Goal: Obtain resource: Obtain resource

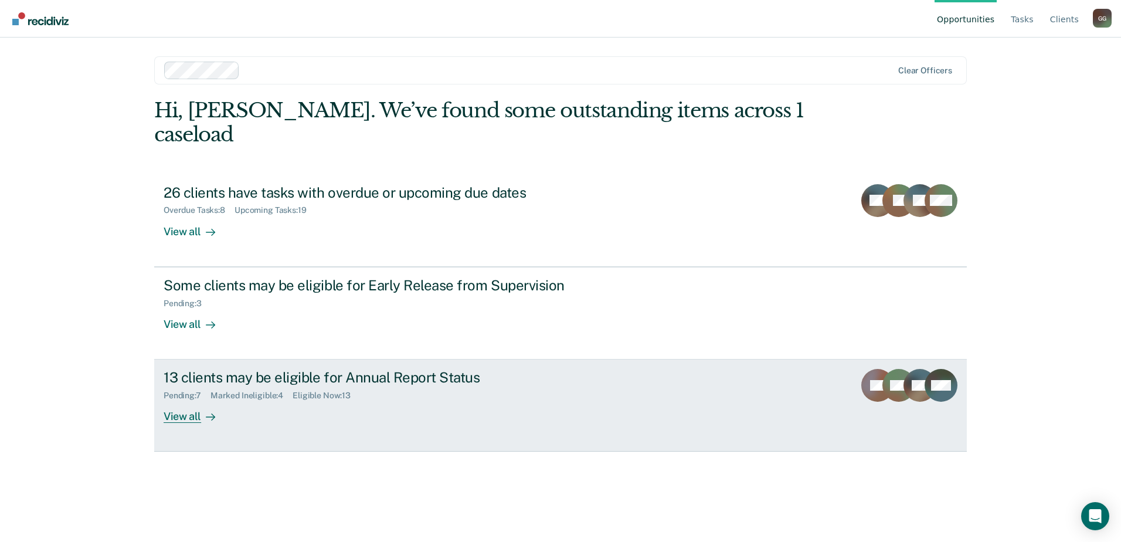
click at [217, 369] on div "13 clients may be eligible for Annual Report Status" at bounding box center [370, 377] width 412 height 17
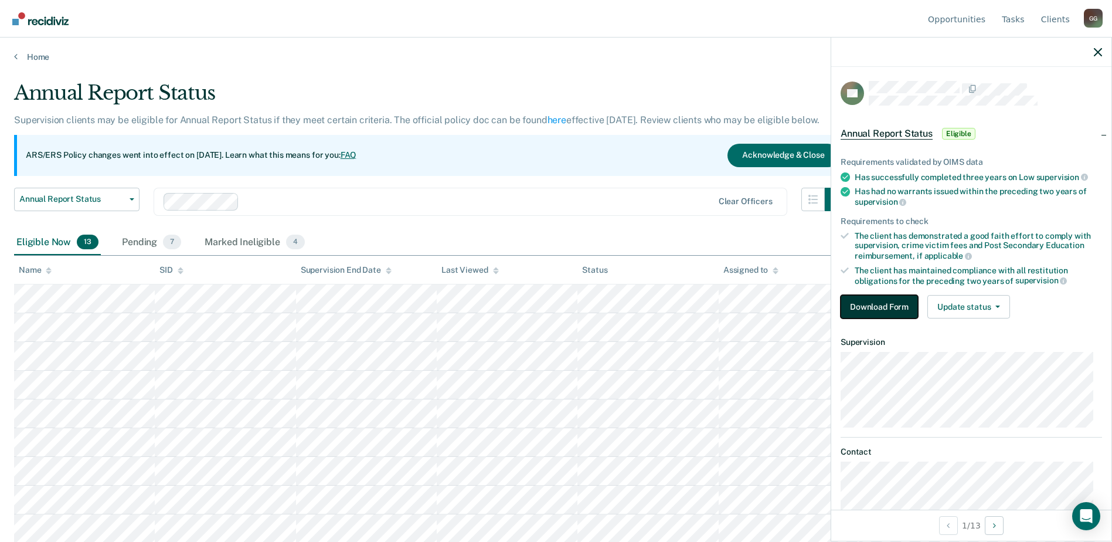
click at [871, 308] on button "Download Form" at bounding box center [879, 306] width 77 height 23
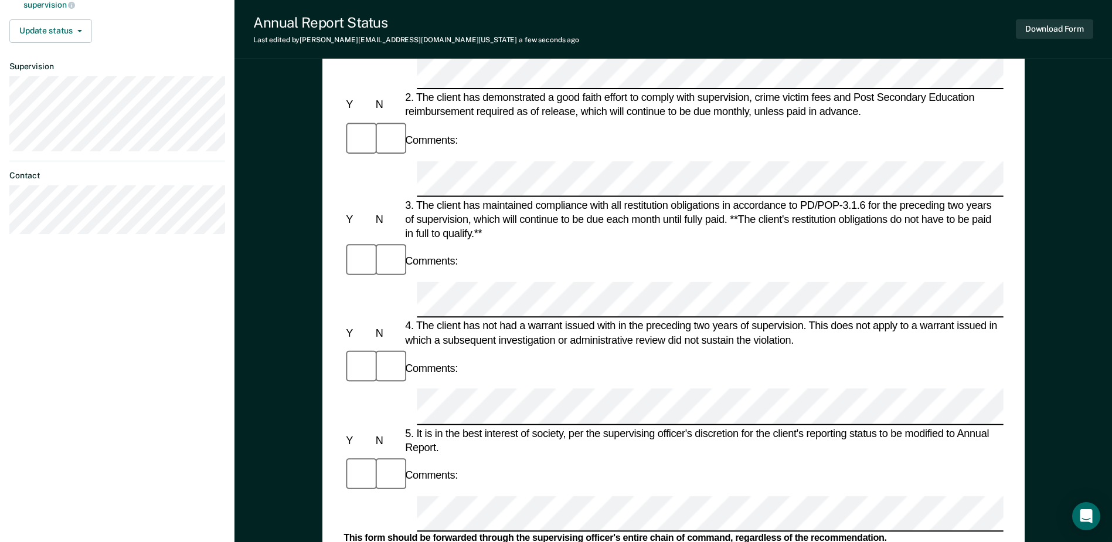
scroll to position [293, 0]
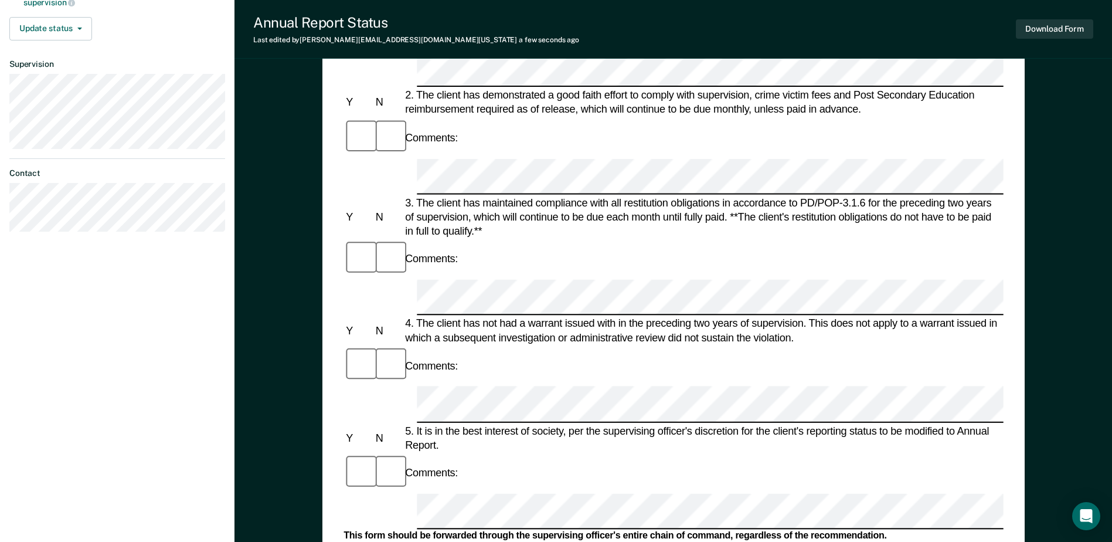
click at [434, 276] on form "Annual Reporting Checklist, Recommendation, and Determination Form Clients who …" at bounding box center [674, 493] width 660 height 1337
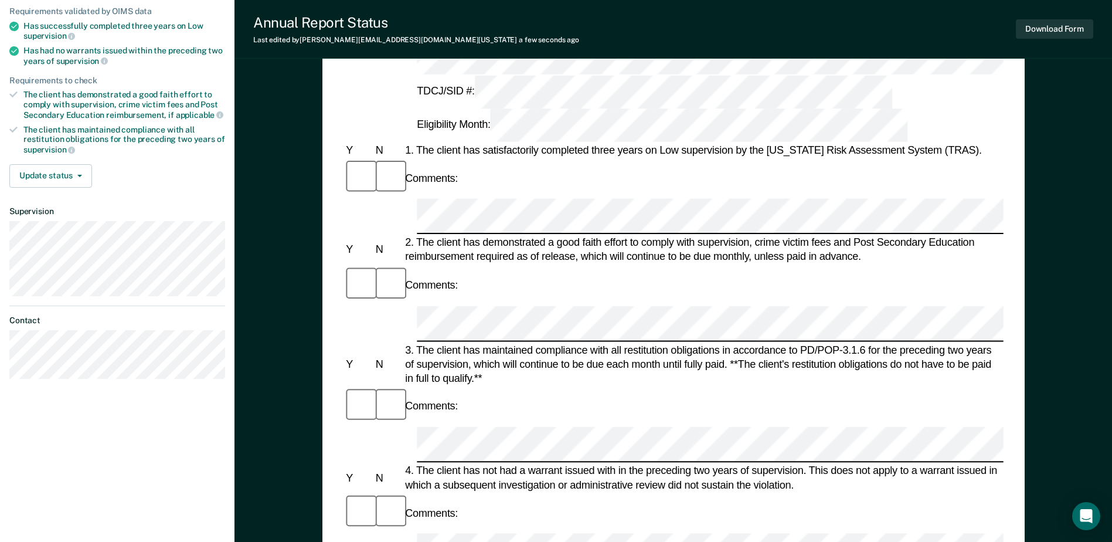
scroll to position [0, 0]
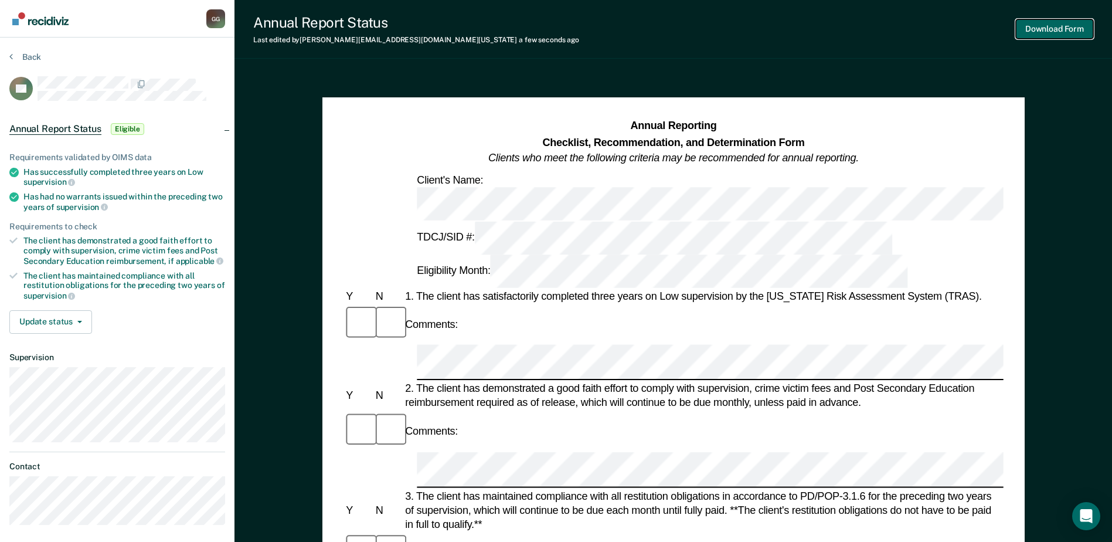
click at [1049, 29] on button "Download Form" at bounding box center [1054, 28] width 77 height 19
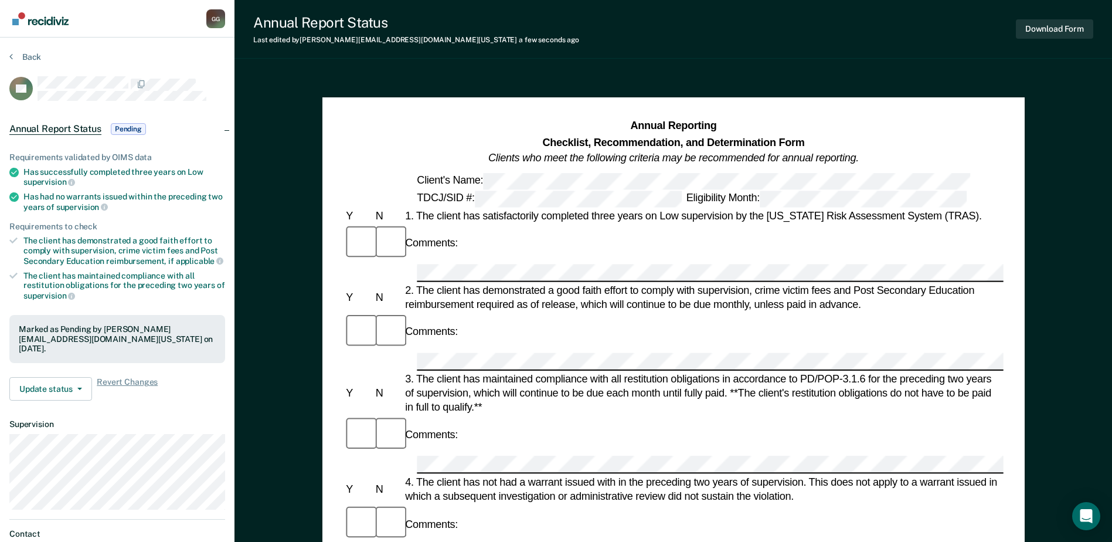
click at [215, 16] on div "G G" at bounding box center [215, 18] width 19 height 19
click at [140, 56] on link "Profile" at bounding box center [169, 54] width 76 height 10
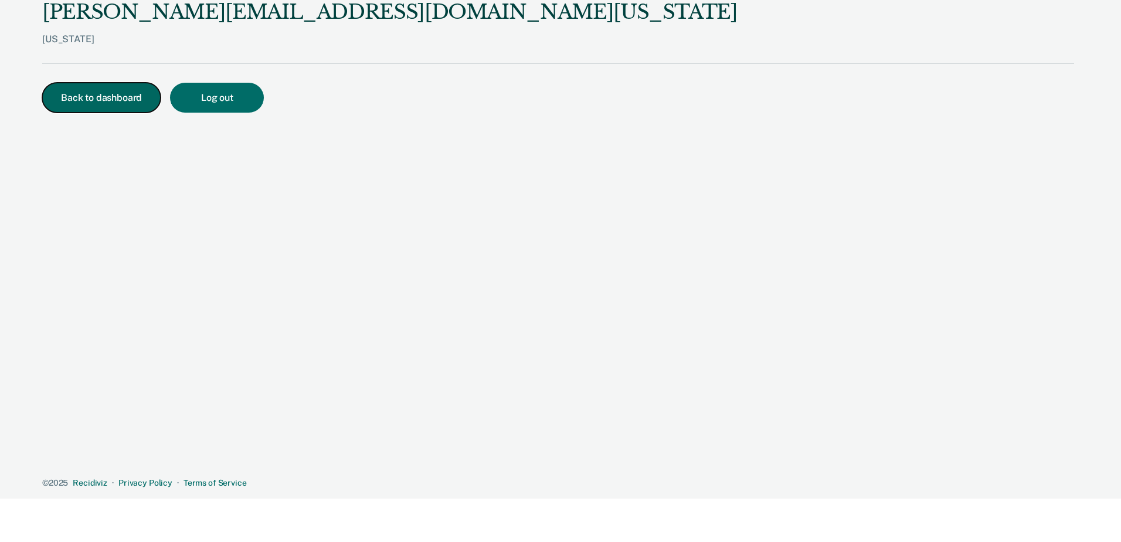
click at [94, 101] on button "Back to dashboard" at bounding box center [101, 98] width 118 height 30
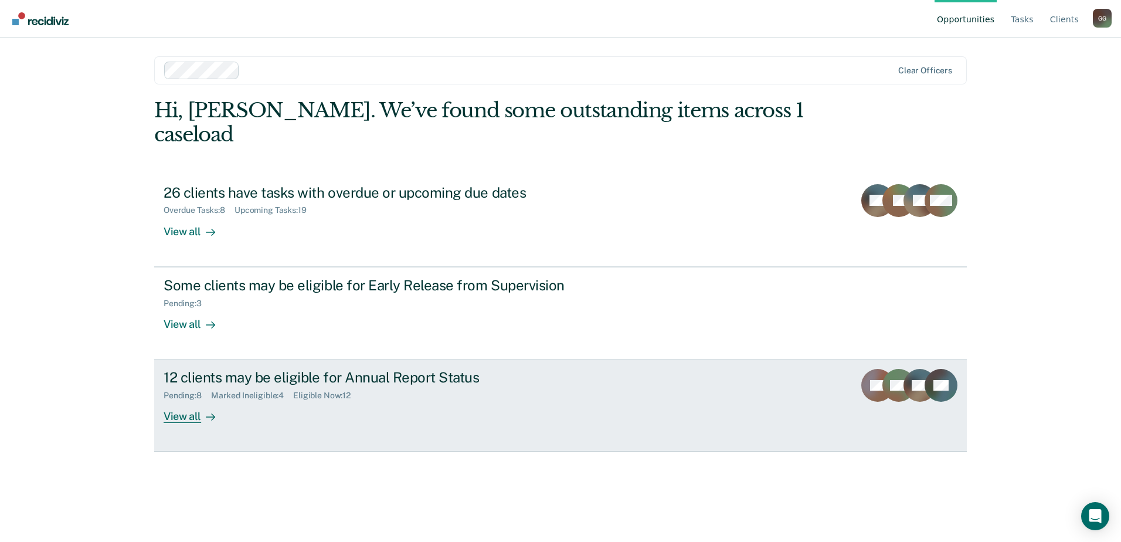
click at [276, 369] on div "12 clients may be eligible for Annual Report Status" at bounding box center [370, 377] width 412 height 17
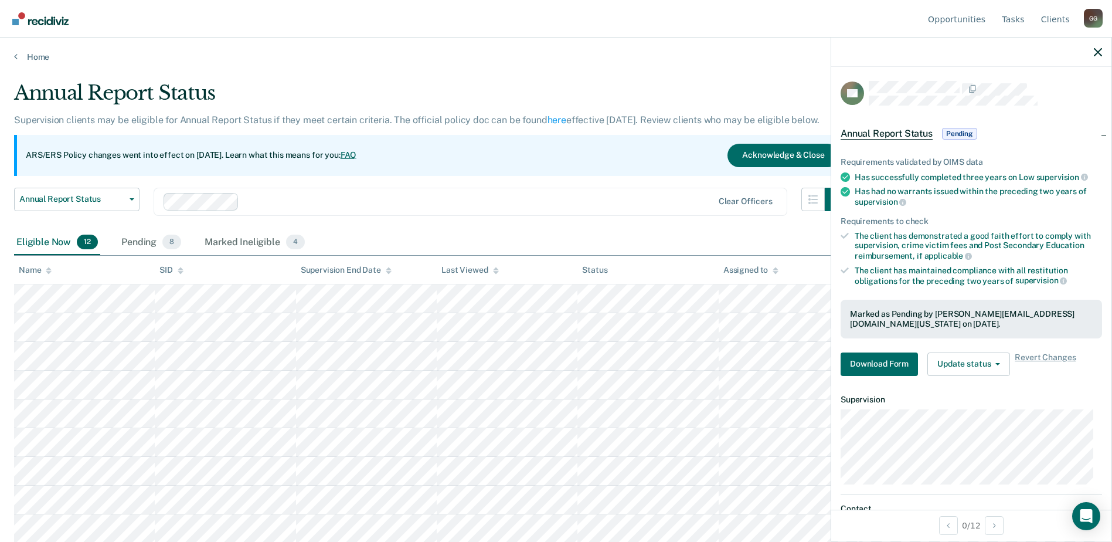
click at [1093, 50] on div at bounding box center [971, 52] width 280 height 29
click at [1097, 51] on icon "button" at bounding box center [1098, 52] width 8 height 8
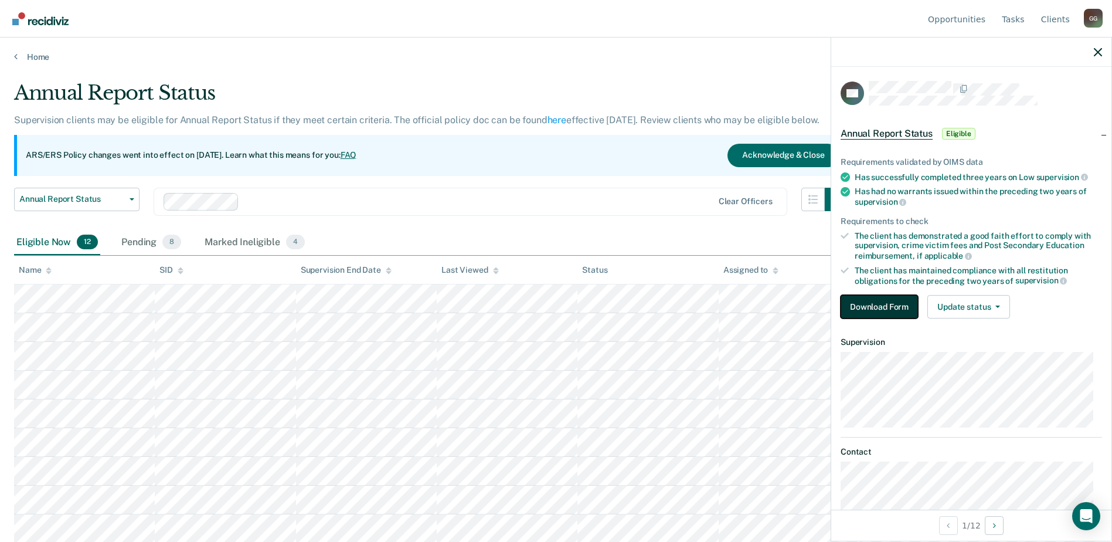
click at [886, 300] on button "Download Form" at bounding box center [879, 306] width 77 height 23
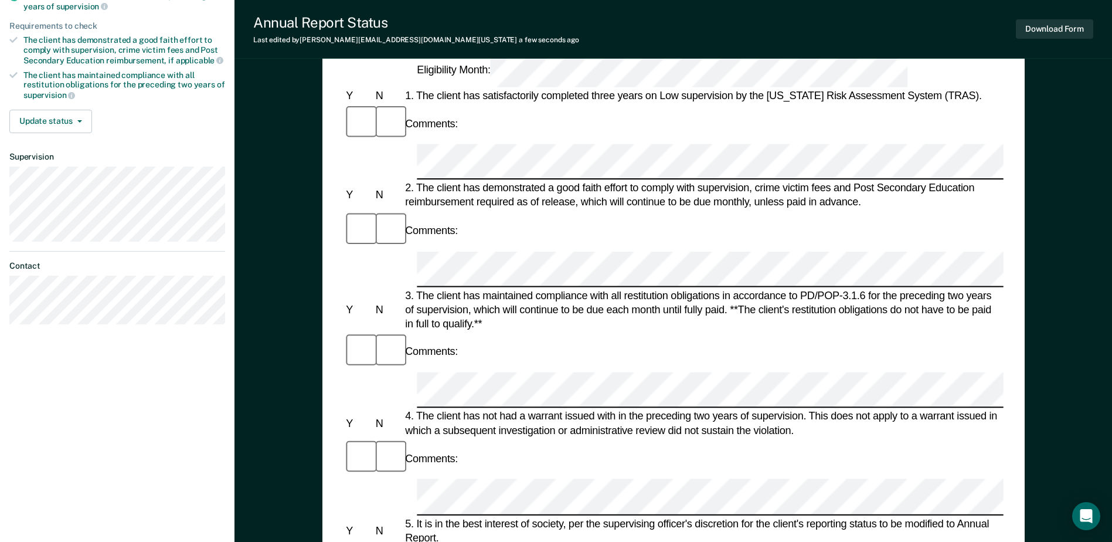
scroll to position [235, 0]
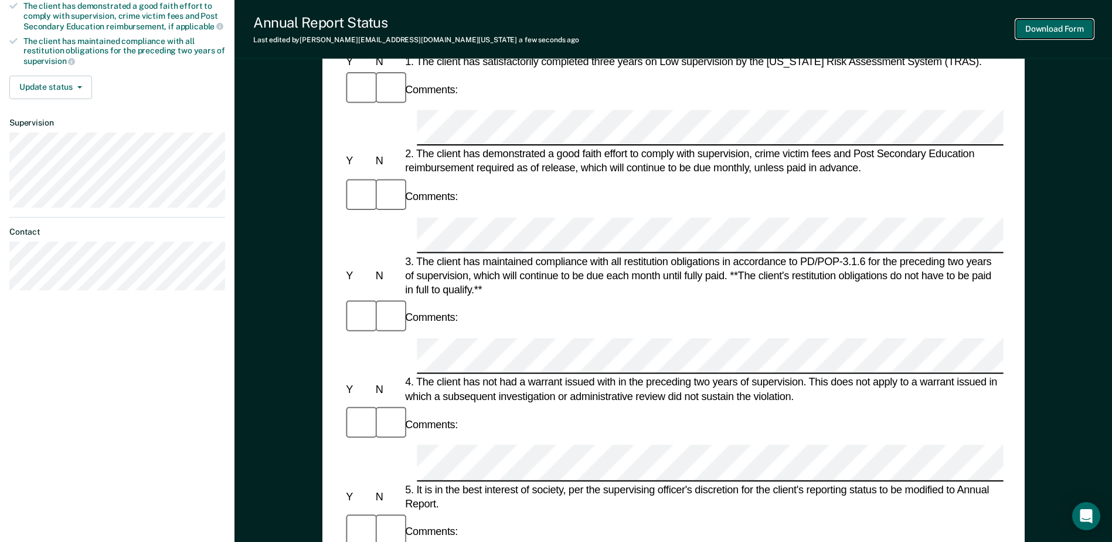
click at [1054, 25] on button "Download Form" at bounding box center [1054, 28] width 77 height 19
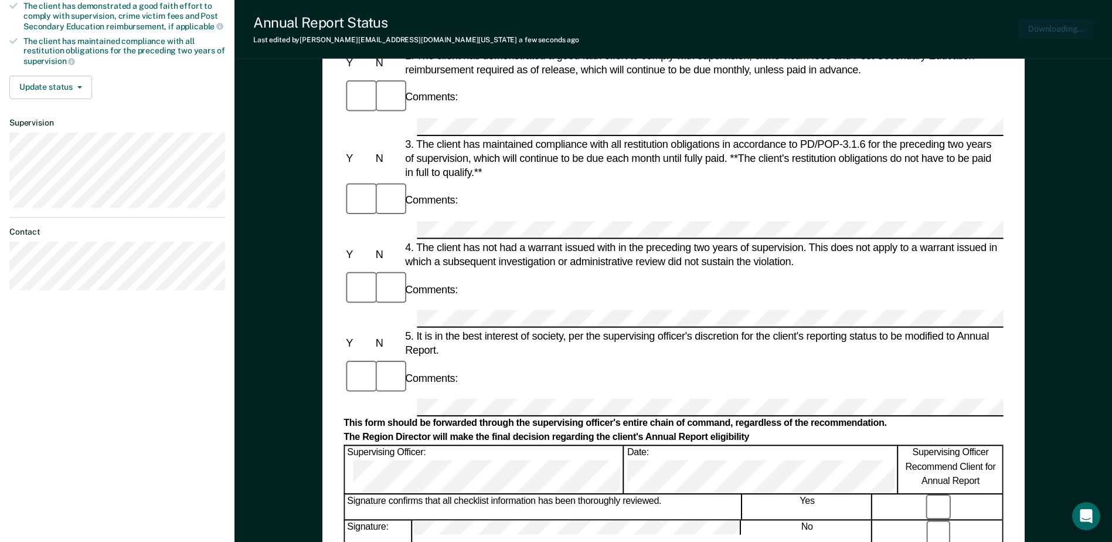
scroll to position [0, 0]
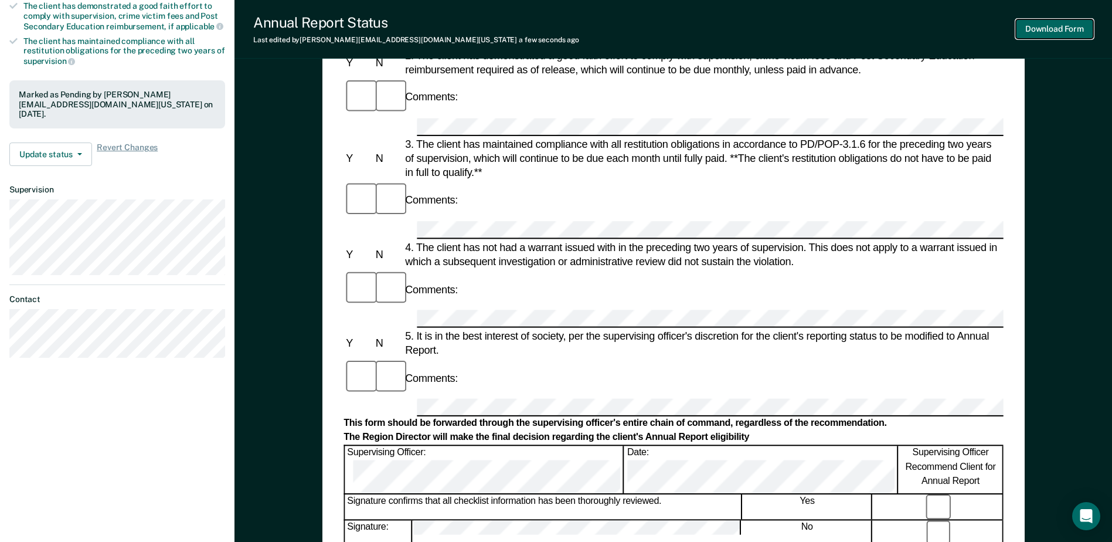
click at [1065, 28] on button "Download Form" at bounding box center [1054, 28] width 77 height 19
click at [1068, 164] on div "Annual Reporting Checklist, Recommendation, and Determination Form Clients who …" at bounding box center [674, 353] width 878 height 1031
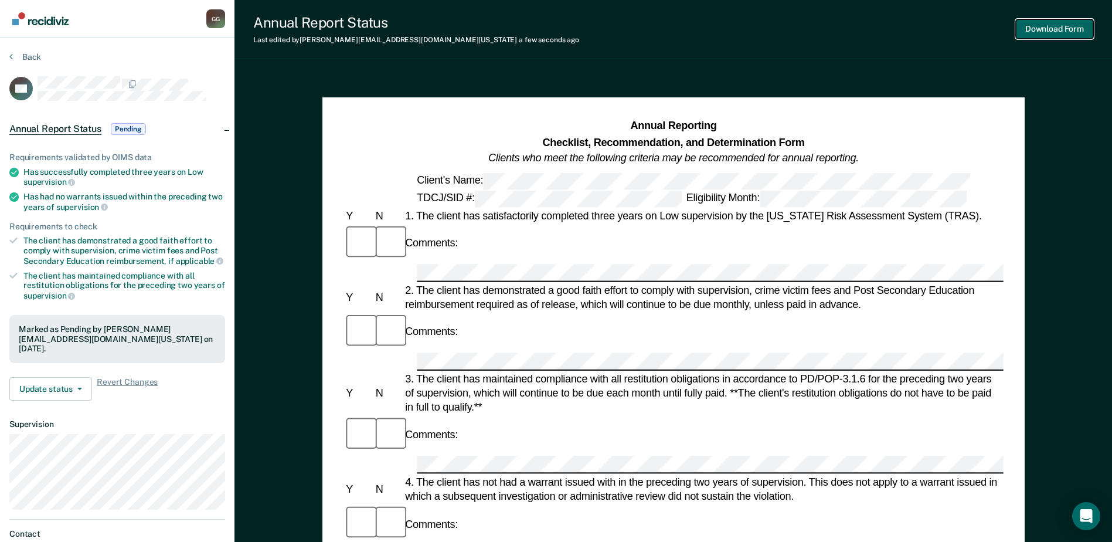
click at [1055, 33] on button "Download Form" at bounding box center [1054, 28] width 77 height 19
click at [212, 12] on div "G G" at bounding box center [215, 18] width 19 height 19
click at [151, 52] on link "Profile" at bounding box center [169, 54] width 76 height 10
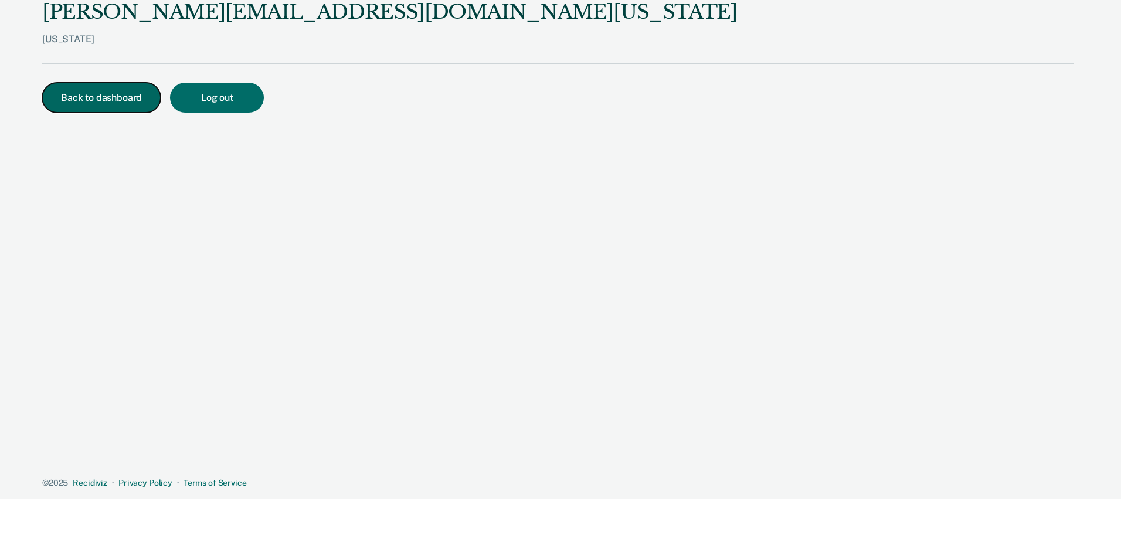
click at [101, 98] on button "Back to dashboard" at bounding box center [101, 98] width 118 height 30
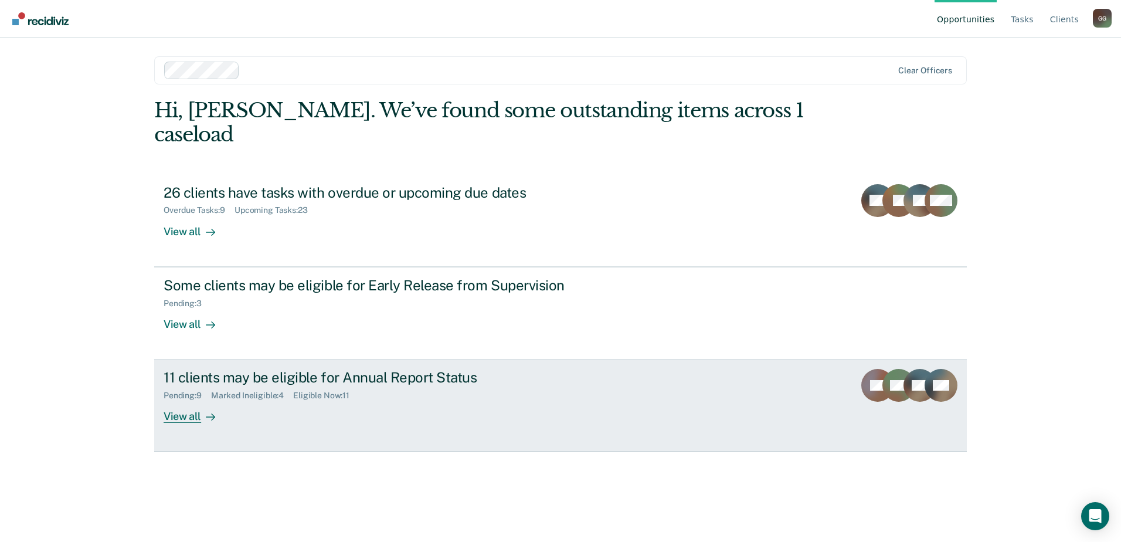
click at [191, 369] on div "11 clients may be eligible for Annual Report Status" at bounding box center [370, 377] width 412 height 17
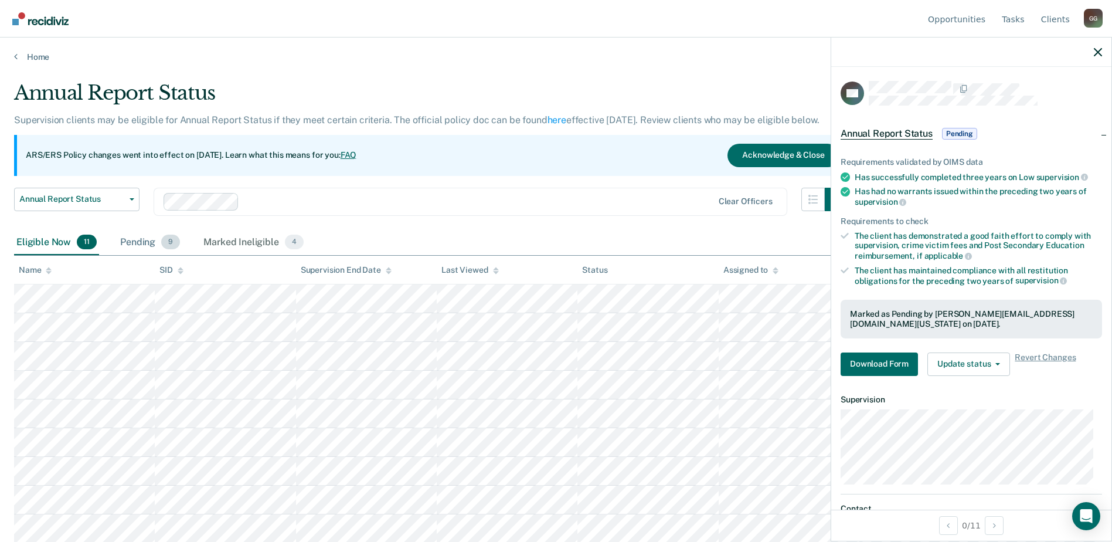
click at [141, 244] on div "Pending 9" at bounding box center [150, 243] width 64 height 26
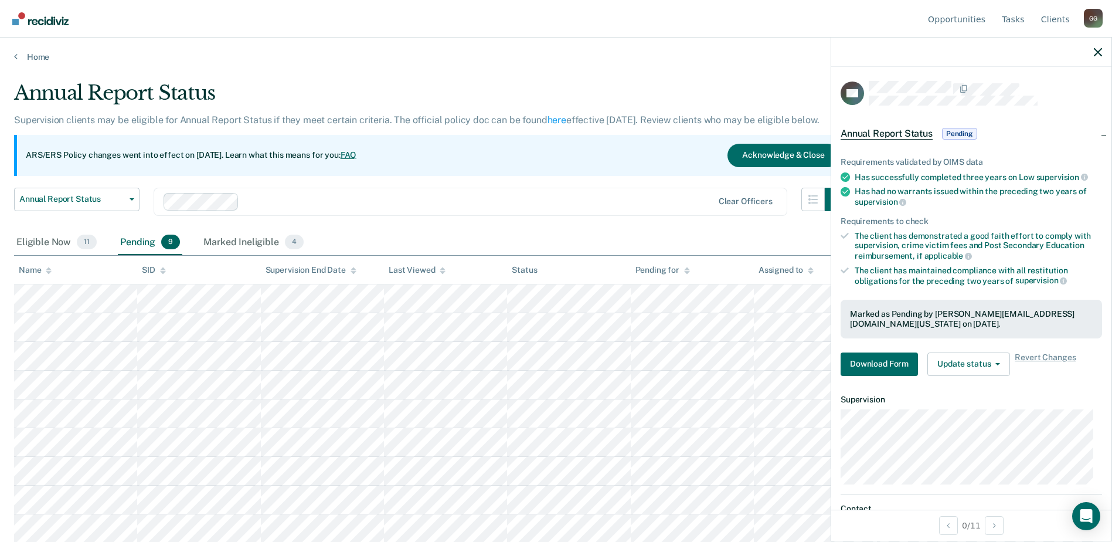
scroll to position [1, 0]
click at [887, 359] on button "Download Form" at bounding box center [879, 363] width 77 height 23
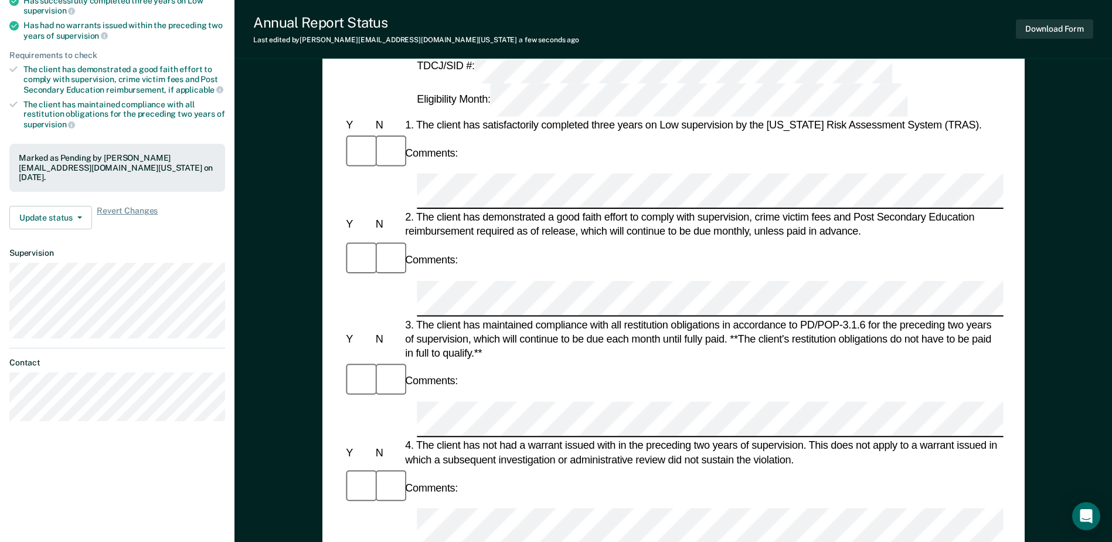
scroll to position [117, 0]
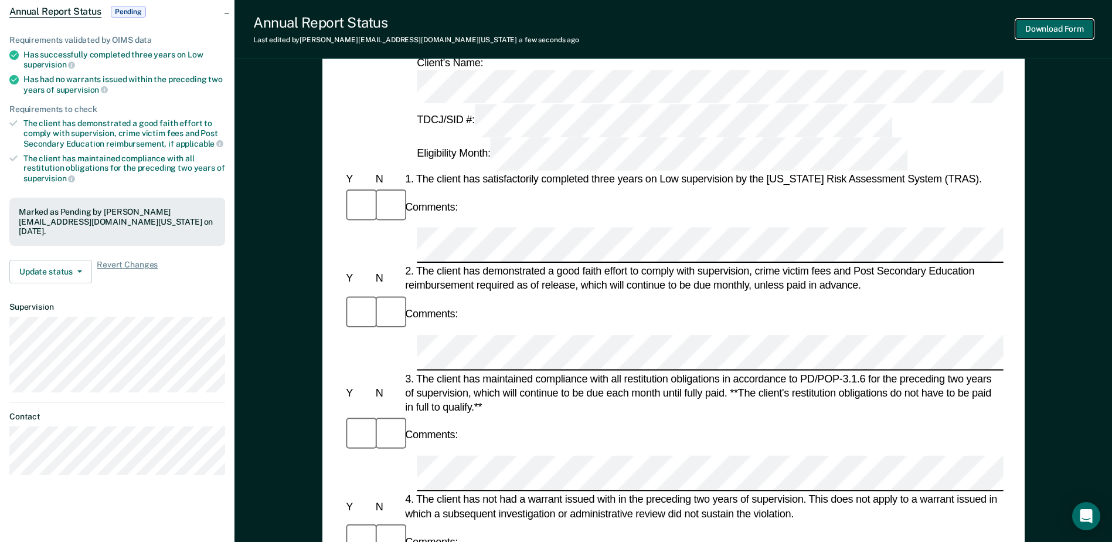
click at [1063, 30] on button "Download Form" at bounding box center [1054, 28] width 77 height 19
